Goal: Navigation & Orientation: Find specific page/section

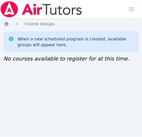
click at [6, 71] on div "Home Sessions Study Groups Students Messages Open user menu [PERSON_NAME] ([PER…" at bounding box center [71, 68] width 142 height 137
